Goal: Information Seeking & Learning: Learn about a topic

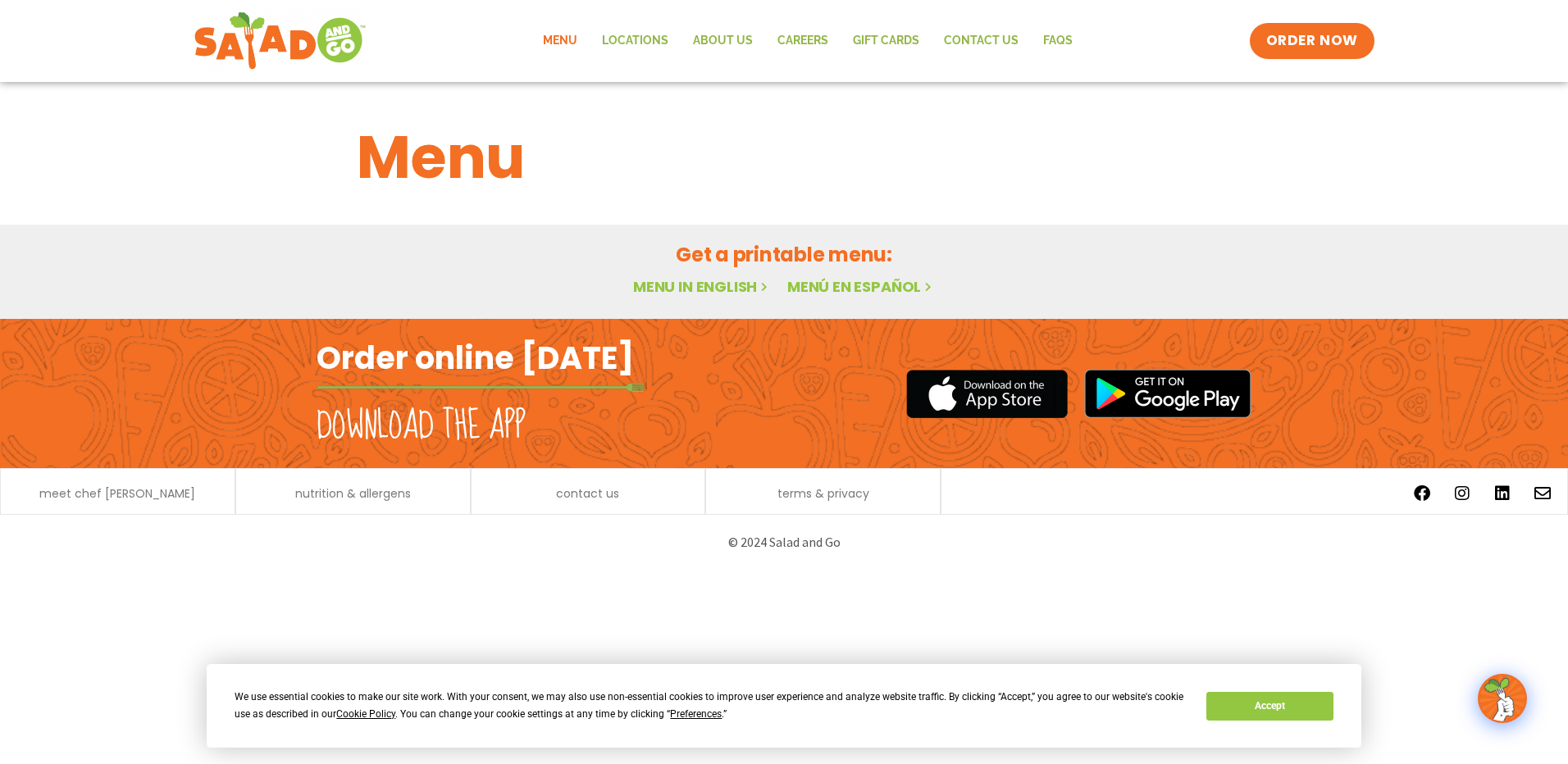
click at [566, 39] on link "Menu" at bounding box center [560, 41] width 59 height 38
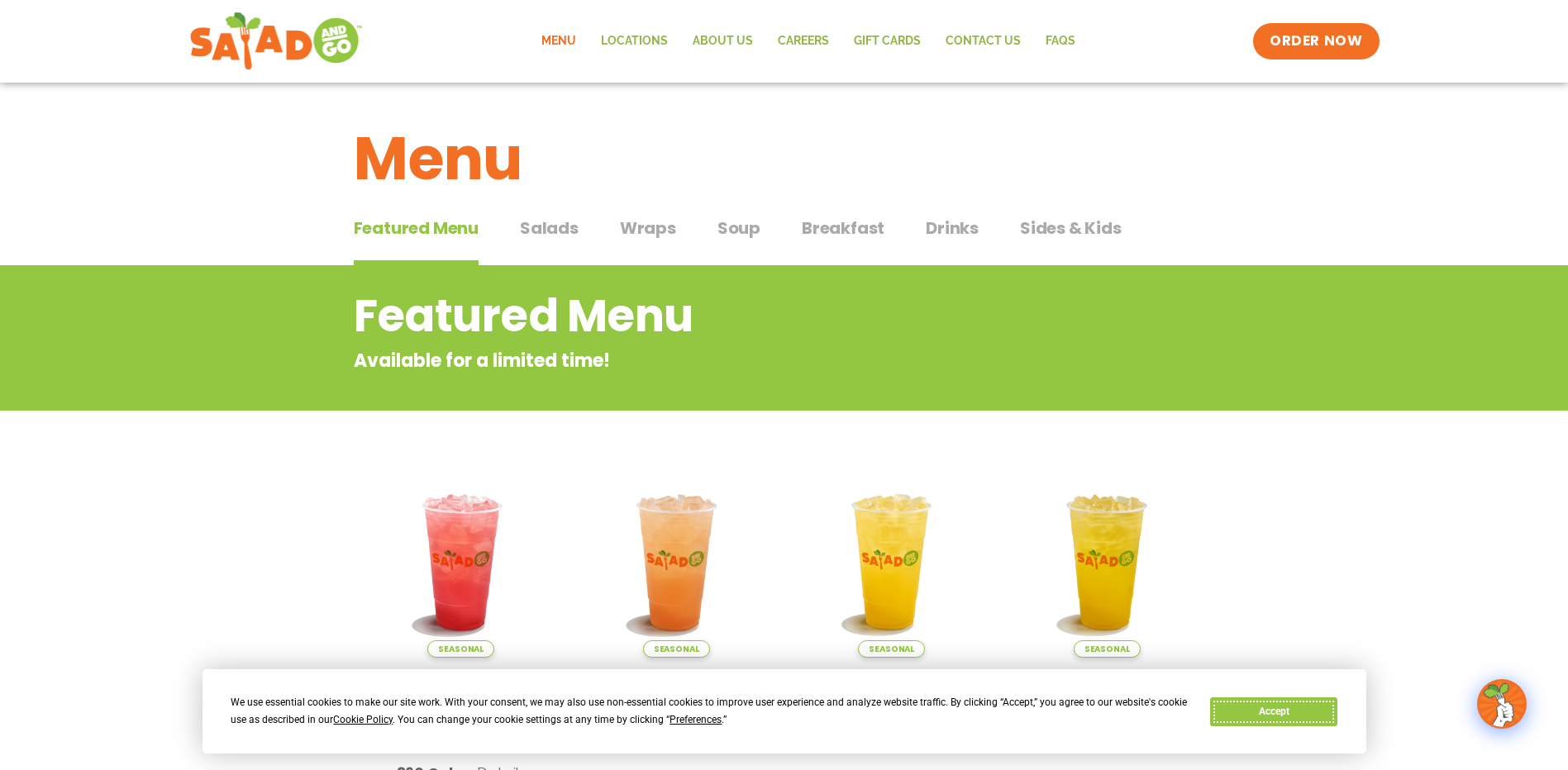
click at [1251, 697] on button "Accept" at bounding box center [1274, 711] width 128 height 29
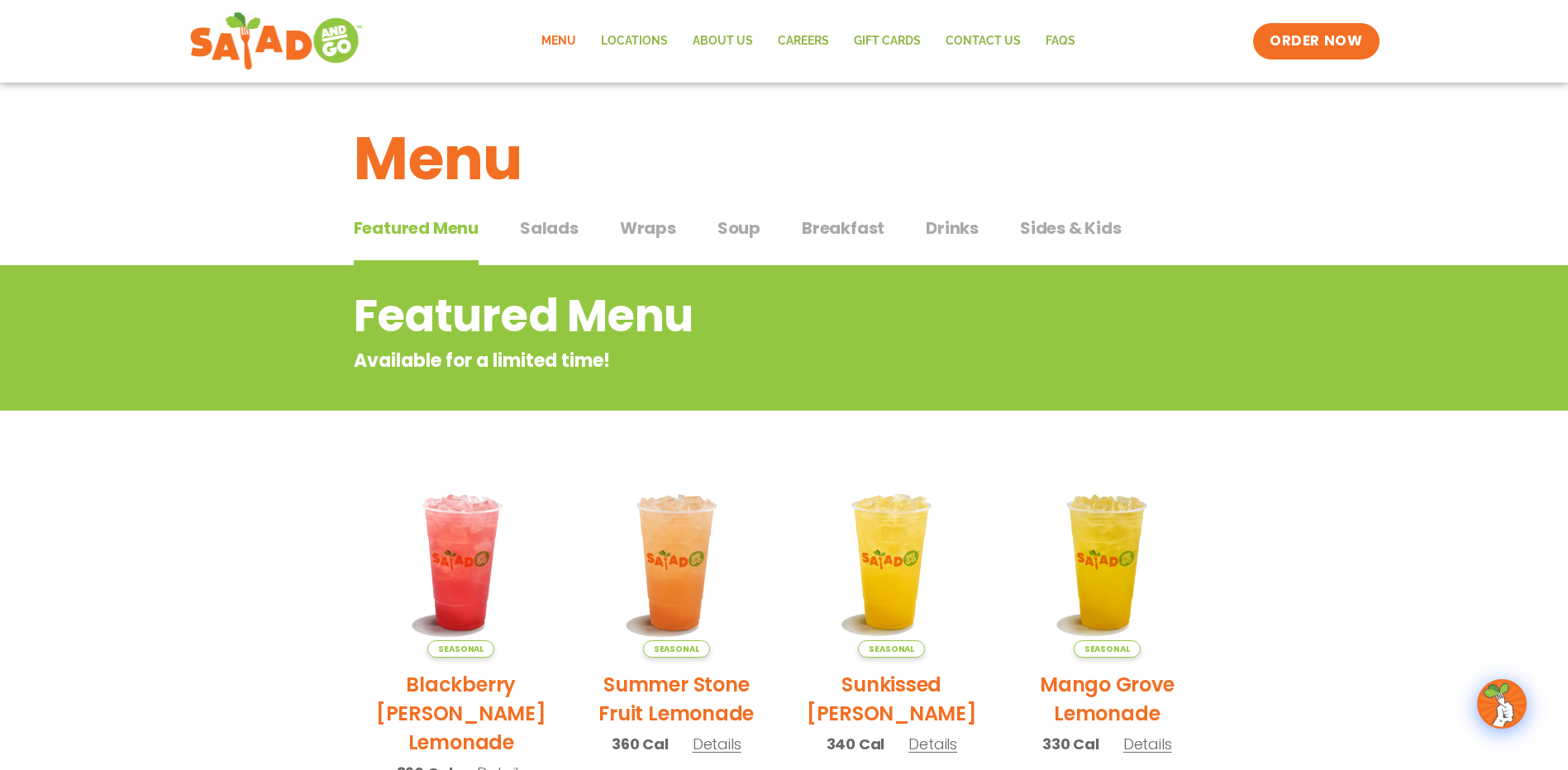
click at [533, 233] on span "Salads" at bounding box center [549, 227] width 59 height 25
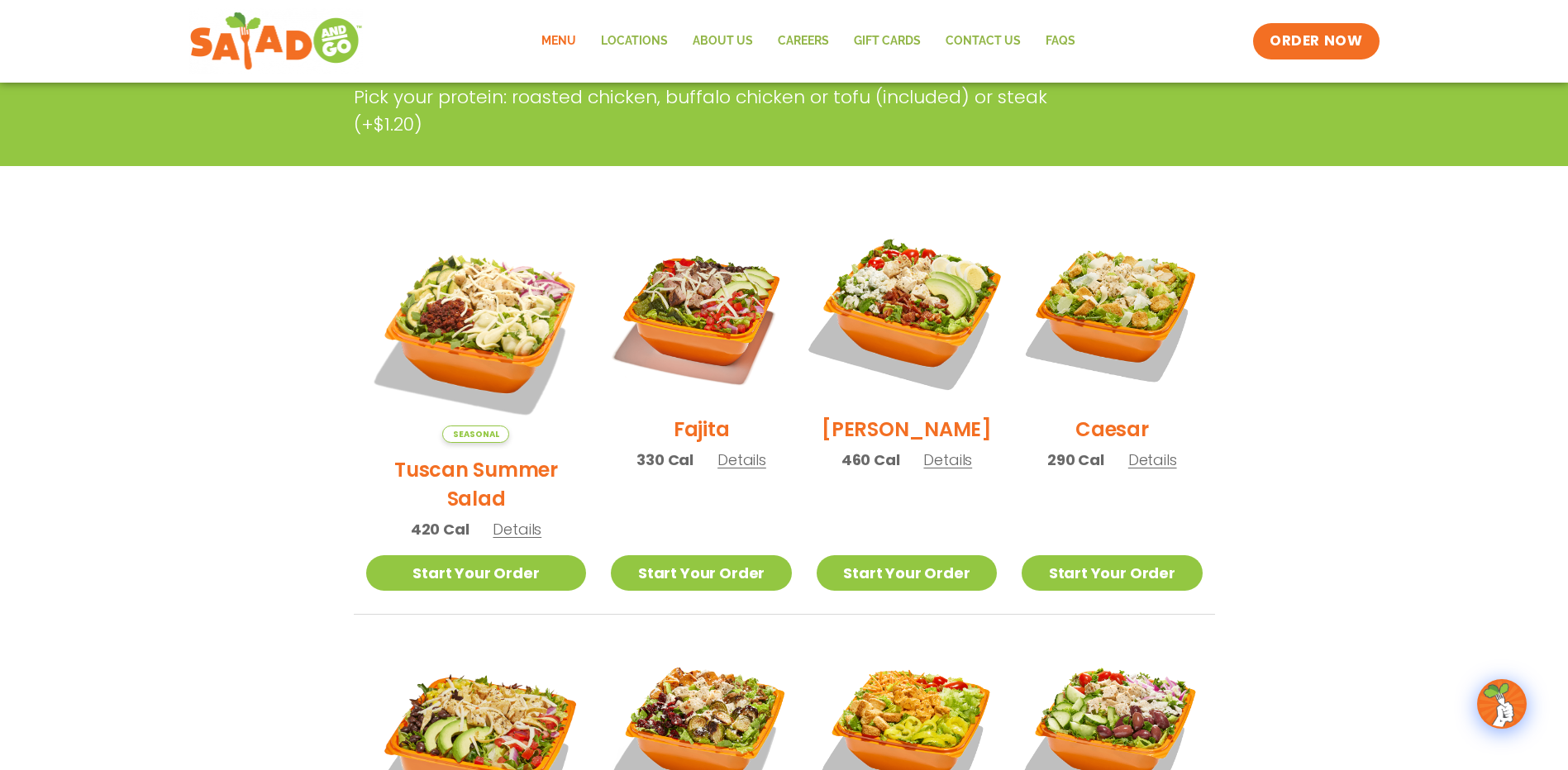
scroll to position [330, 0]
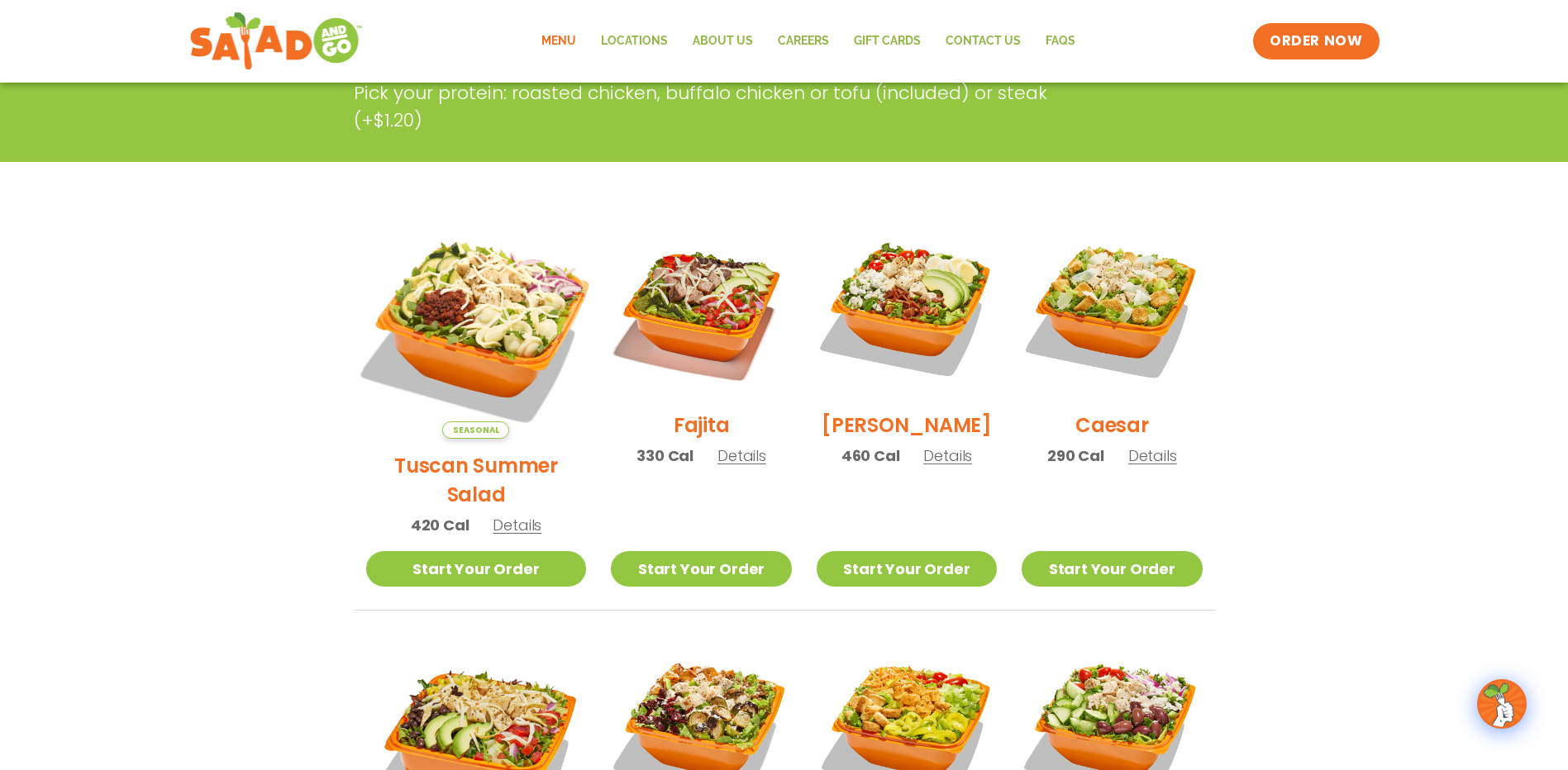
click at [453, 297] on img at bounding box center [475, 328] width 258 height 258
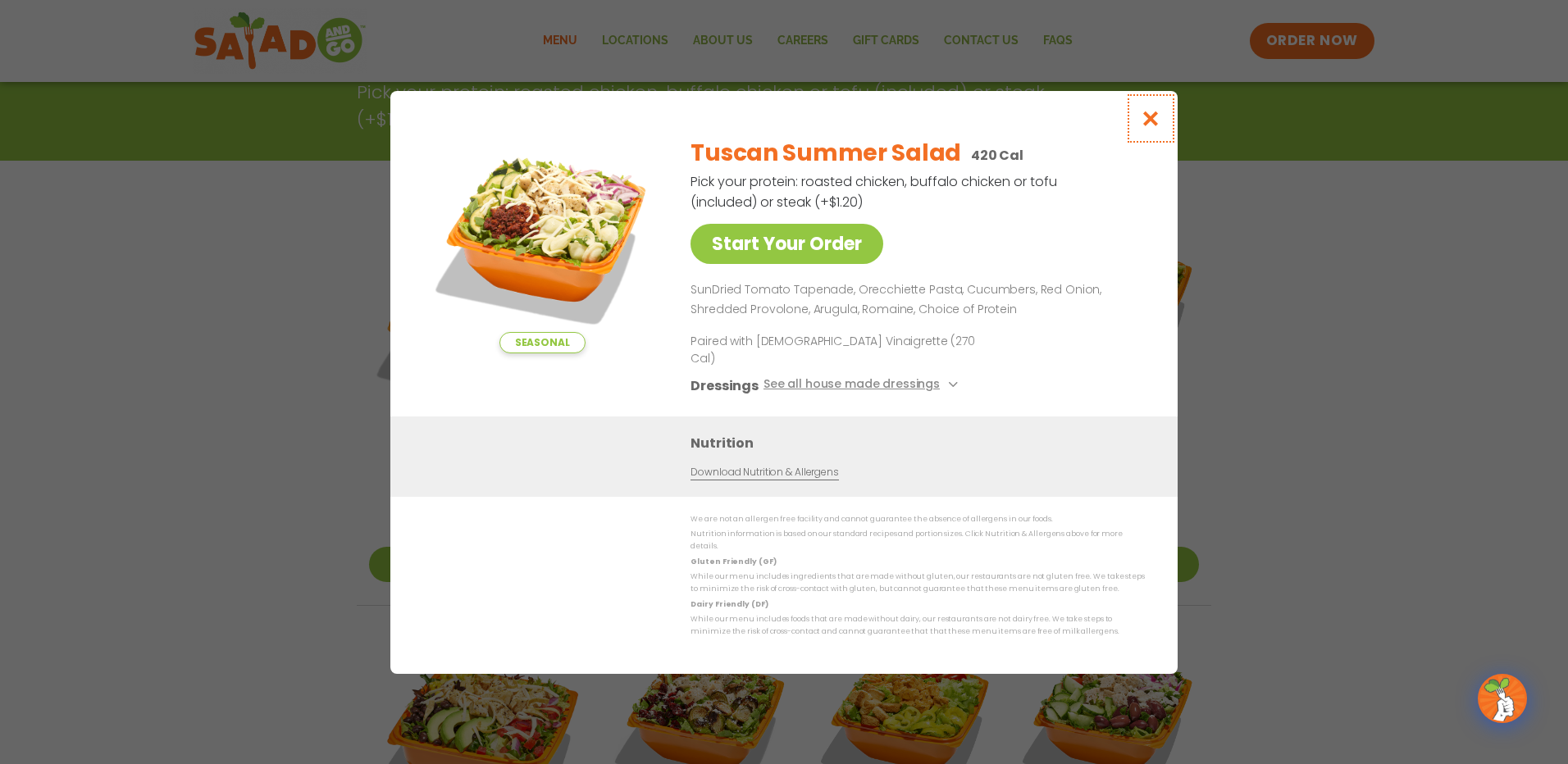
click at [1156, 127] on icon "Close modal" at bounding box center [1151, 118] width 21 height 17
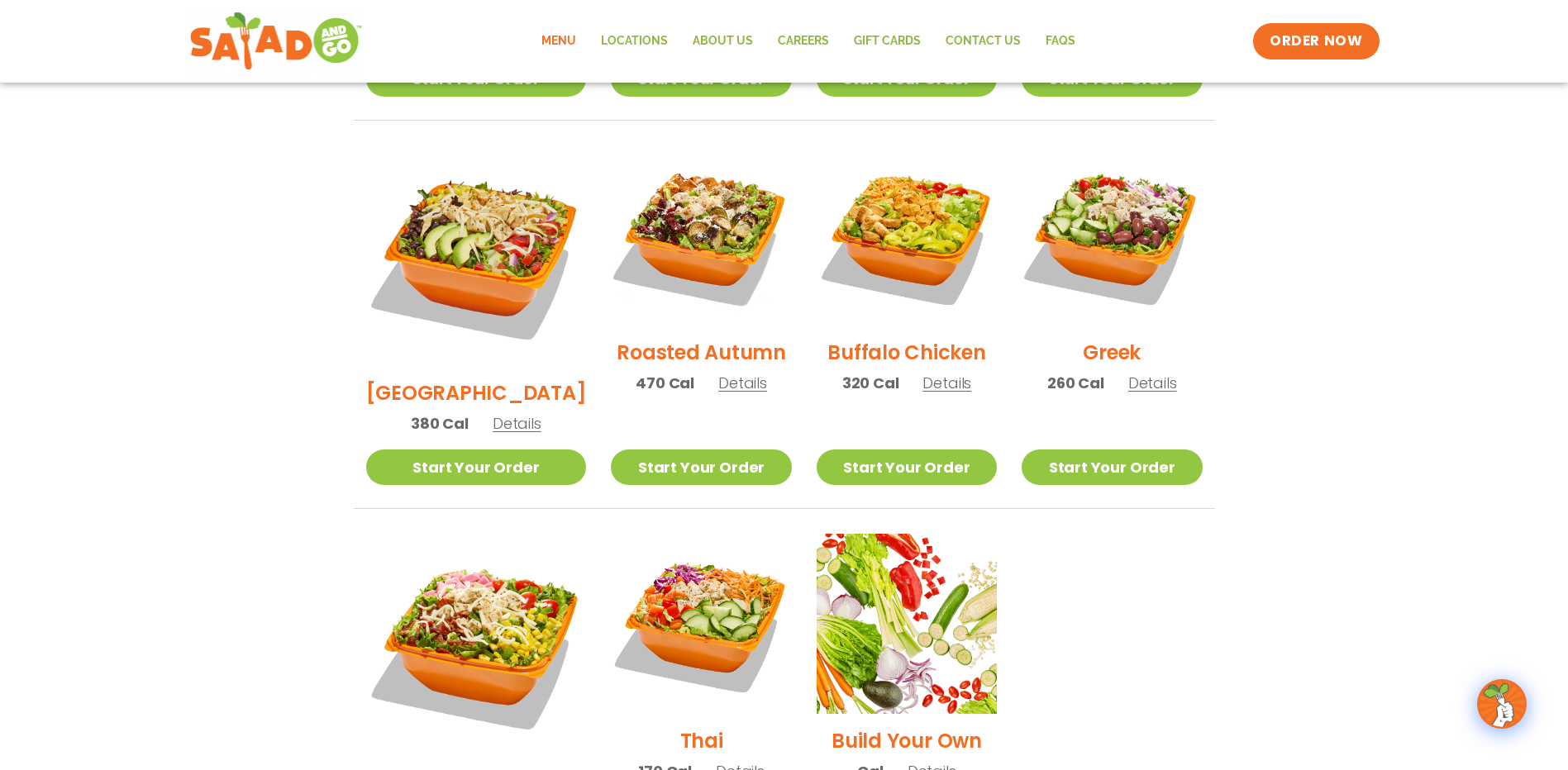
scroll to position [827, 0]
